Goal: Information Seeking & Learning: Learn about a topic

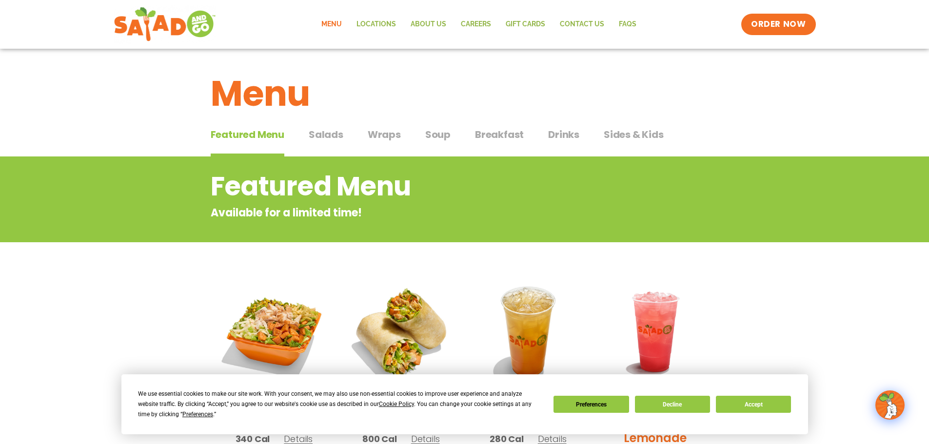
click at [328, 135] on span "Salads" at bounding box center [326, 134] width 35 height 15
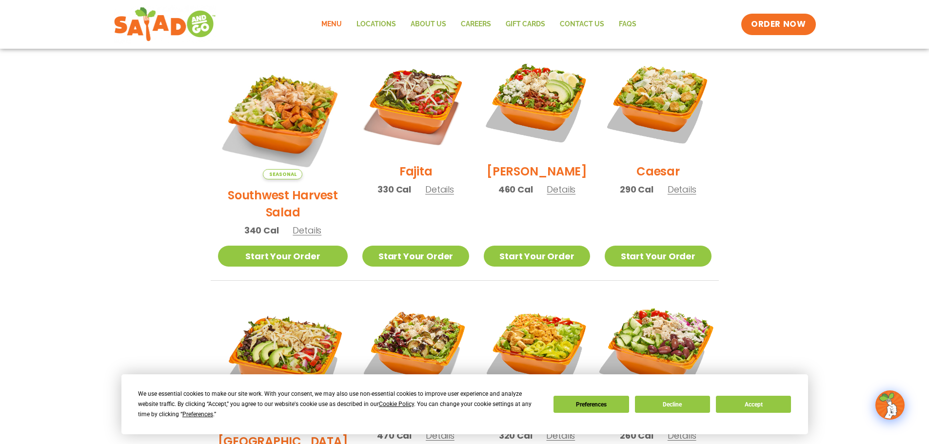
scroll to position [244, 0]
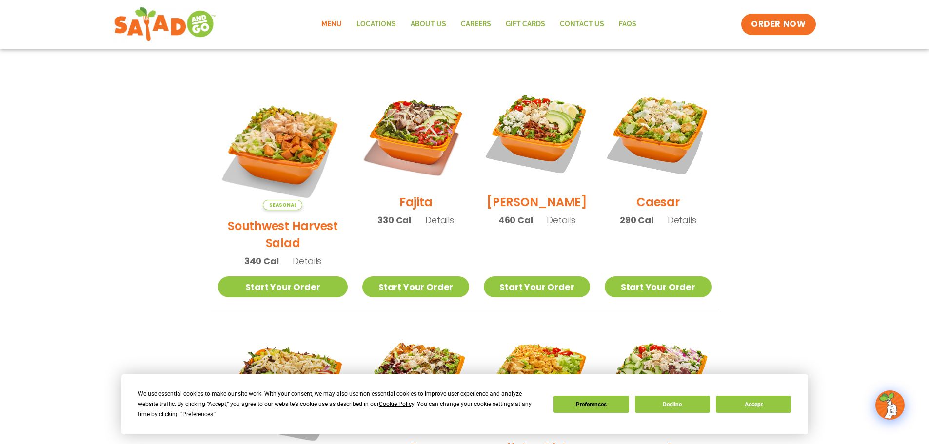
click at [303, 255] on span "Details" at bounding box center [307, 261] width 29 height 12
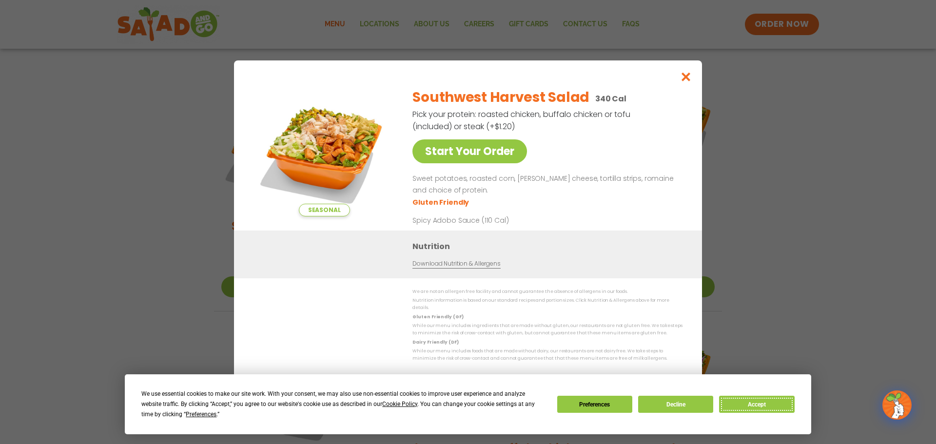
drag, startPoint x: 757, startPoint y: 406, endPoint x: 733, endPoint y: 293, distance: 116.0
click at [757, 403] on button "Accept" at bounding box center [756, 404] width 75 height 17
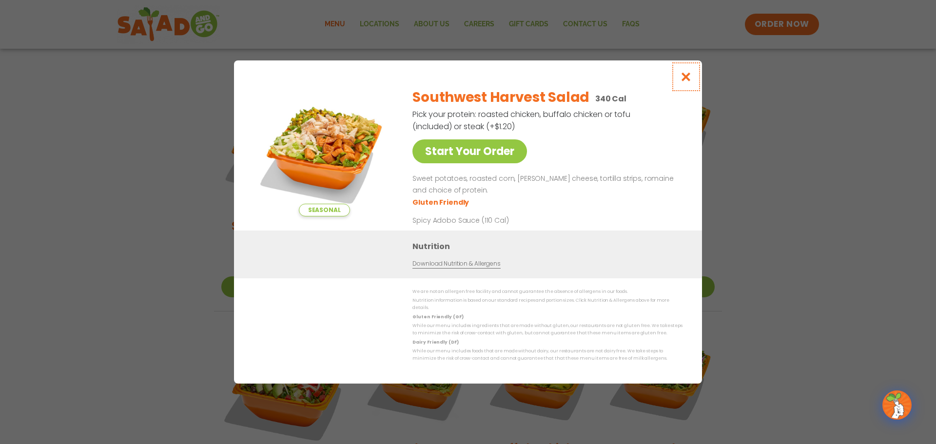
click at [687, 82] on icon "Close modal" at bounding box center [686, 77] width 12 height 10
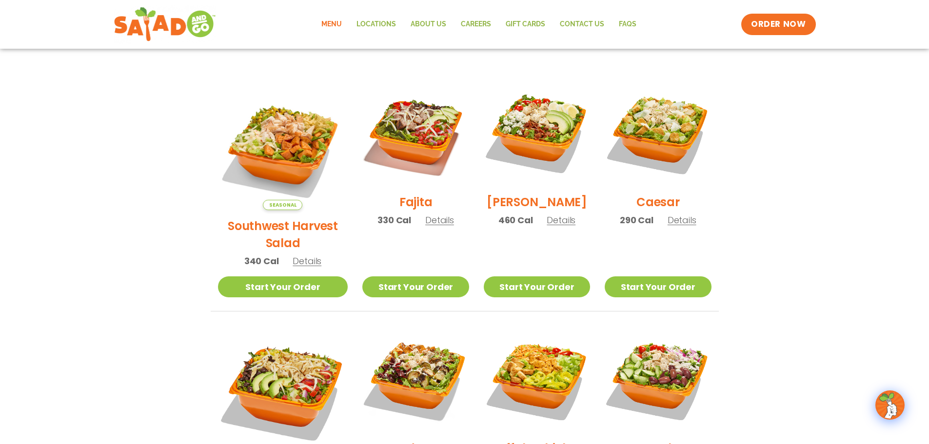
scroll to position [0, 0]
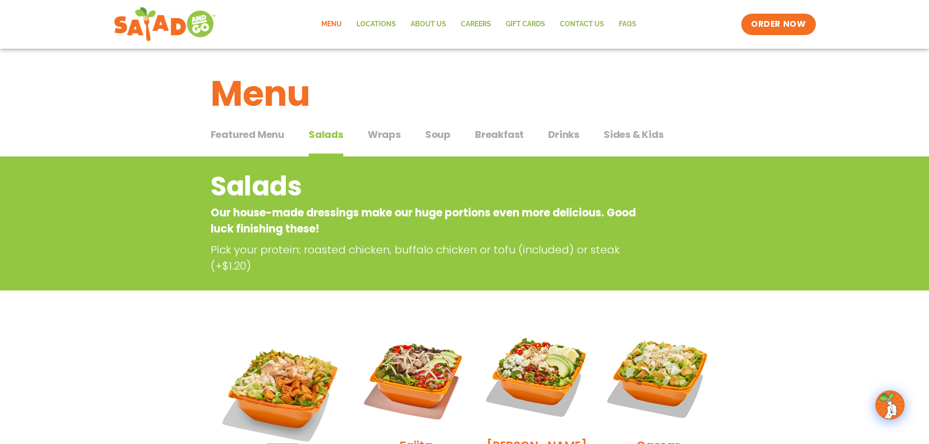
click at [392, 136] on span "Wraps" at bounding box center [384, 134] width 33 height 15
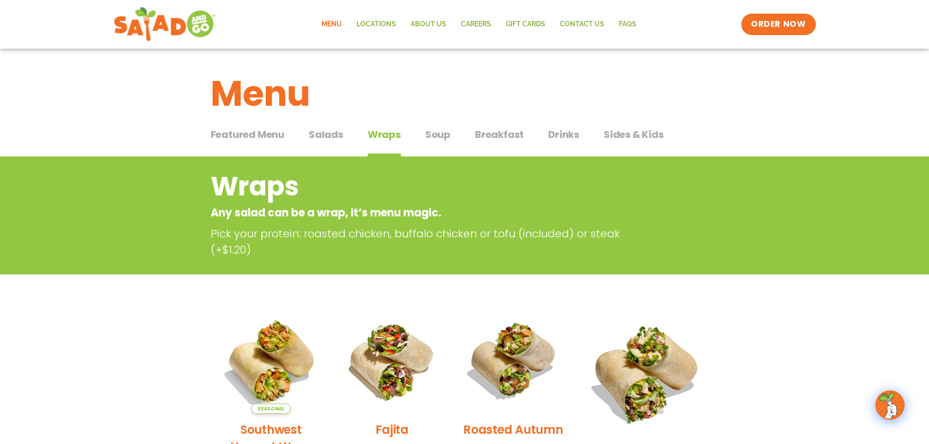
click at [434, 134] on span "Soup" at bounding box center [437, 134] width 25 height 15
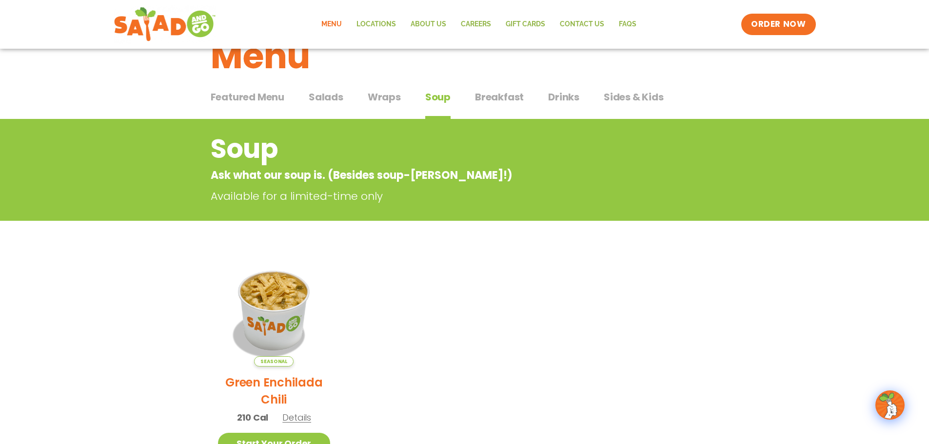
scroll to position [49, 0]
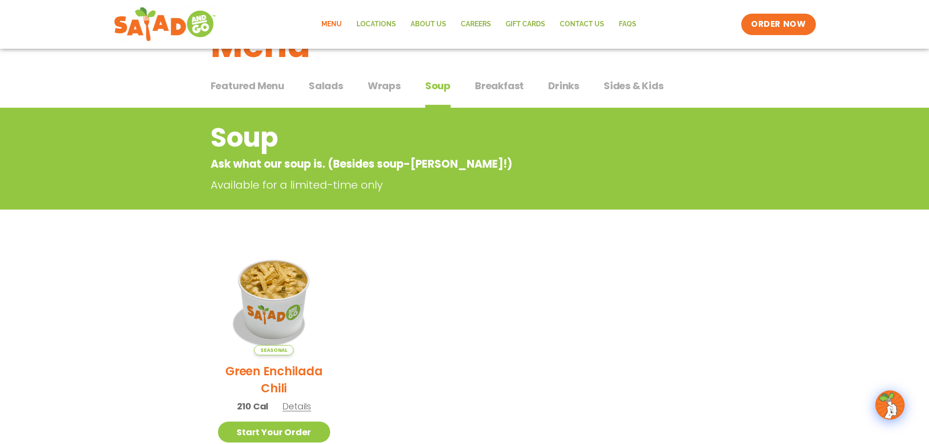
click at [622, 84] on span "Sides & Kids" at bounding box center [634, 86] width 60 height 15
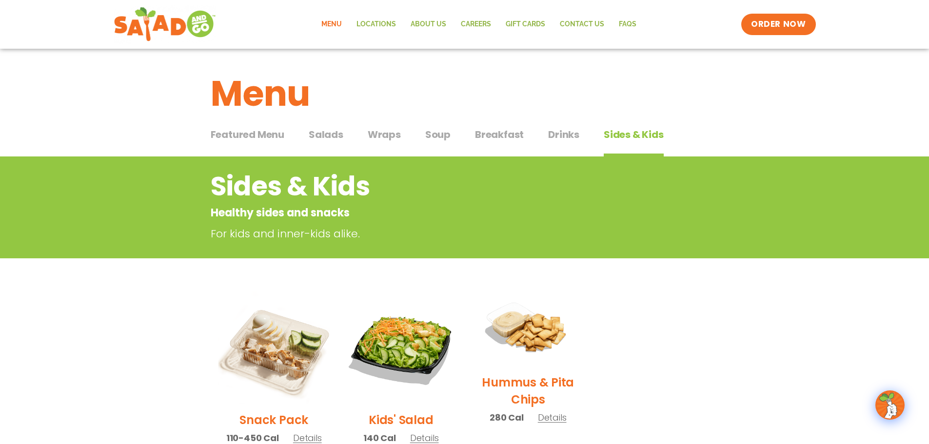
click at [331, 138] on span "Salads" at bounding box center [326, 134] width 35 height 15
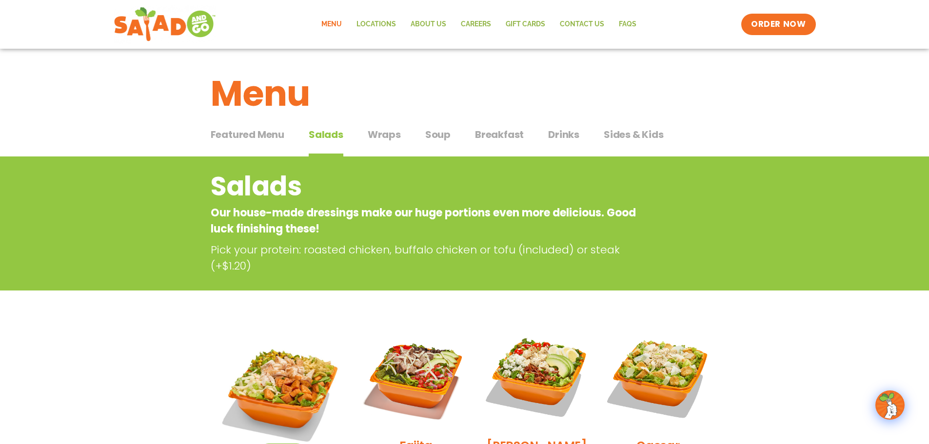
click at [393, 136] on span "Wraps" at bounding box center [384, 134] width 33 height 15
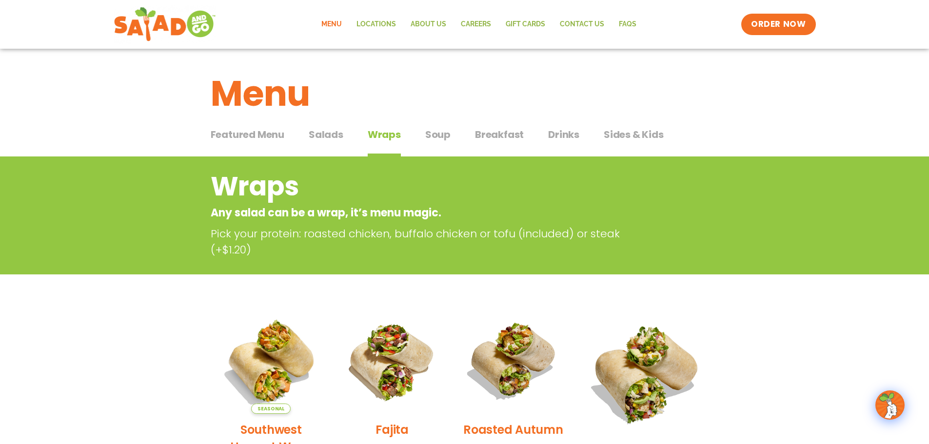
click at [328, 135] on span "Salads" at bounding box center [326, 134] width 35 height 15
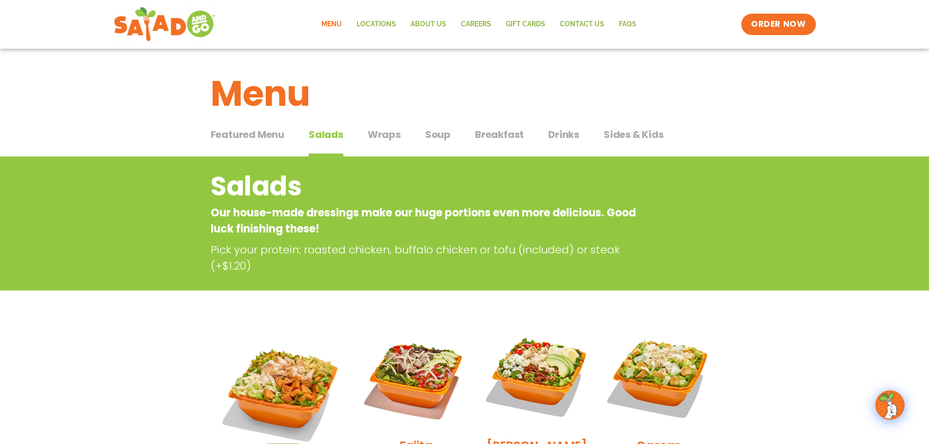
click at [432, 135] on span "Soup" at bounding box center [437, 134] width 25 height 15
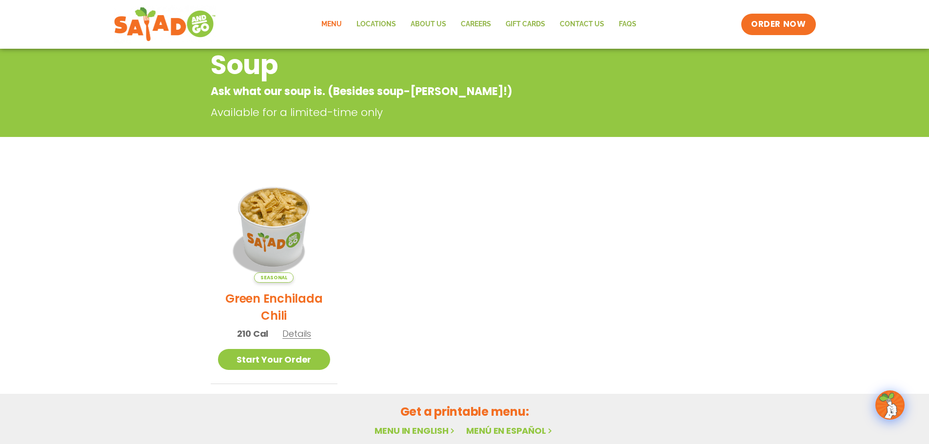
scroll to position [98, 0]
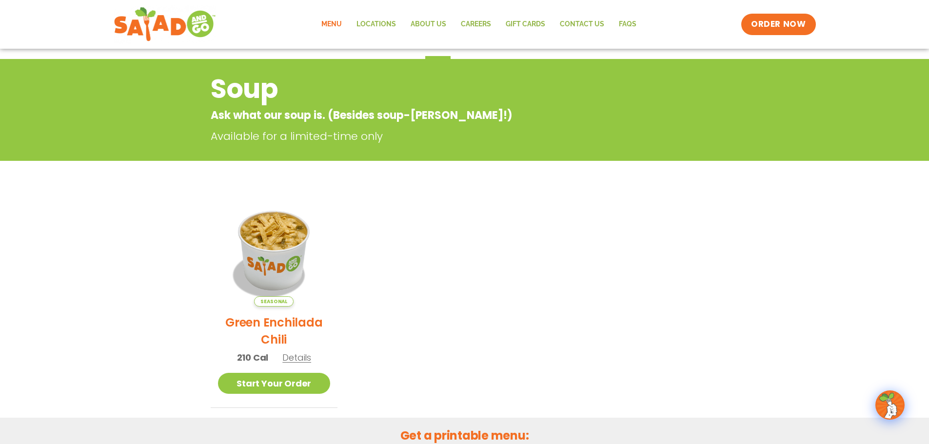
click at [299, 361] on span "Details" at bounding box center [296, 358] width 29 height 12
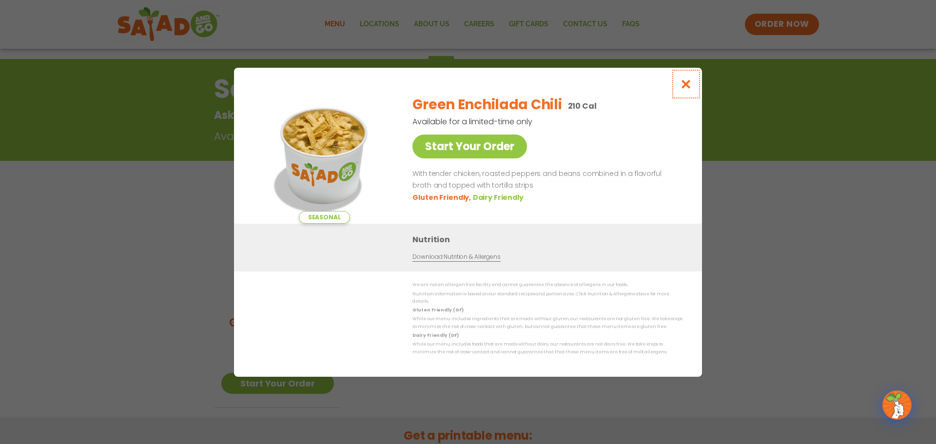
click at [688, 87] on icon "Close modal" at bounding box center [686, 84] width 12 height 10
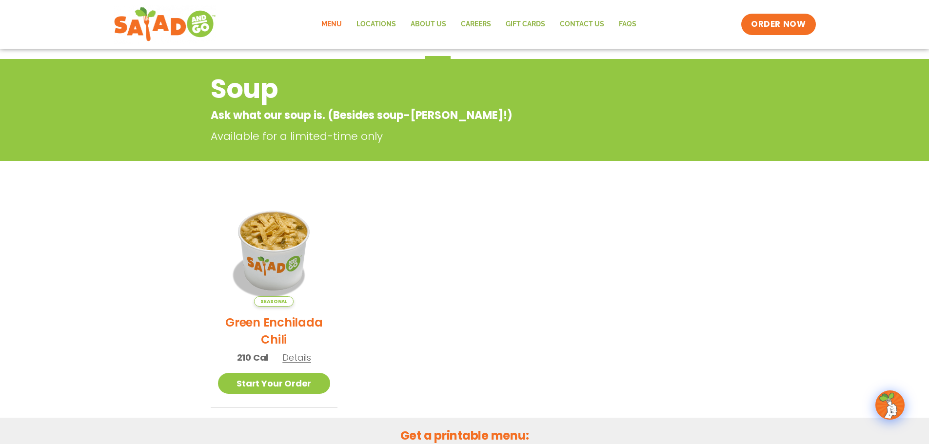
click at [339, 25] on link "Menu" at bounding box center [331, 24] width 35 height 22
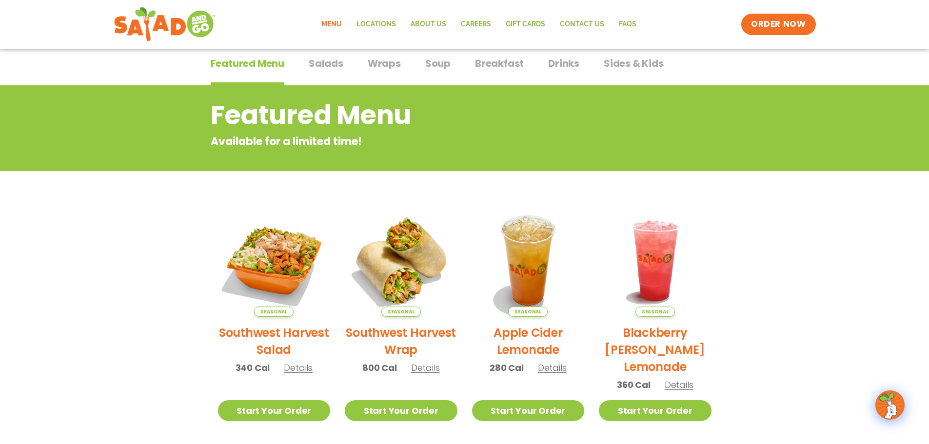
scroll to position [35, 0]
